Goal: Information Seeking & Learning: Learn about a topic

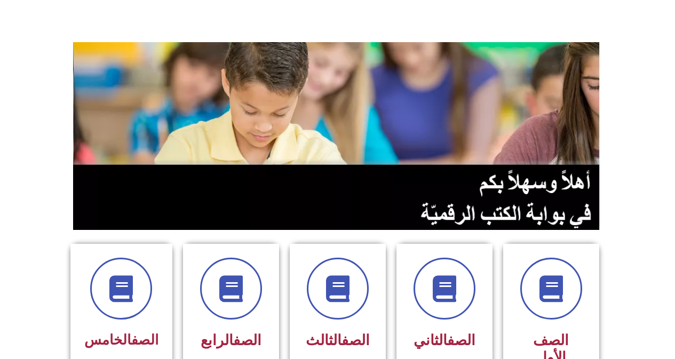
scroll to position [107, 0]
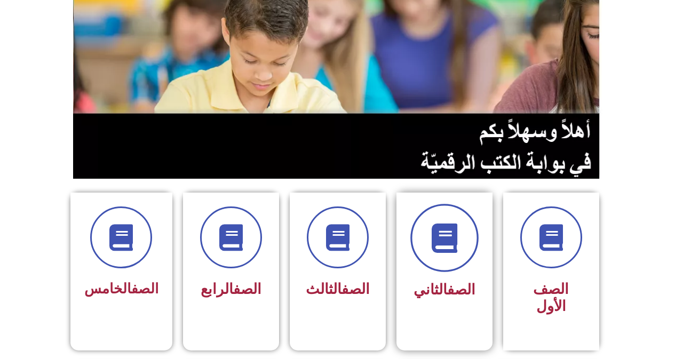
click at [446, 271] on span at bounding box center [444, 238] width 68 height 68
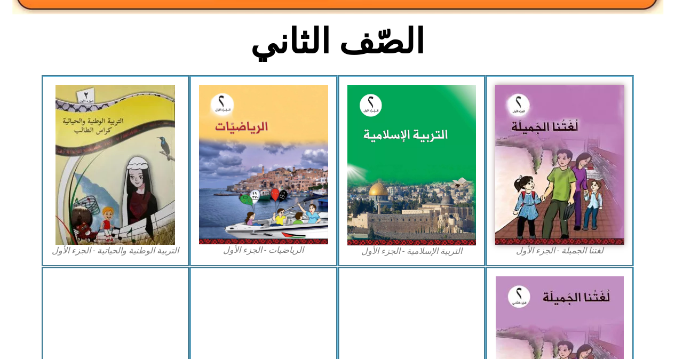
scroll to position [267, 0]
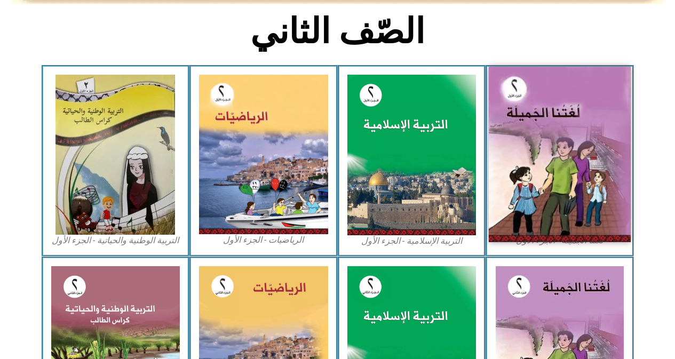
click at [533, 140] on img at bounding box center [560, 155] width 142 height 176
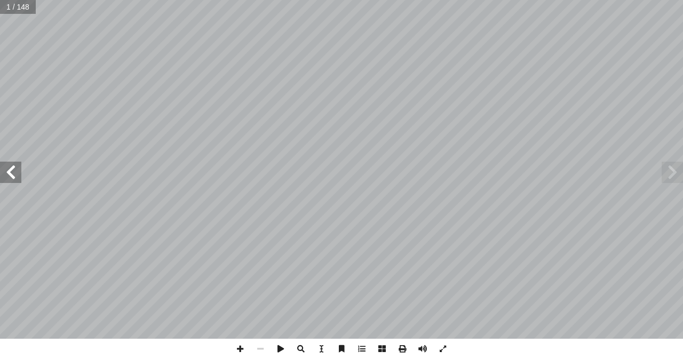
click at [11, 177] on span at bounding box center [10, 172] width 21 height 21
click at [21, 11] on input "text" at bounding box center [21, 7] width 42 height 14
type input "**"
click at [9, 175] on span at bounding box center [10, 172] width 21 height 21
